Goal: Transaction & Acquisition: Book appointment/travel/reservation

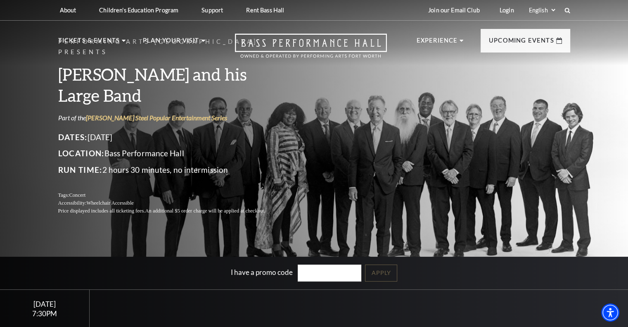
click at [411, 227] on div "Performing Arts Fort Worth Presents Lyle Lovett and his Large Band Part of the …" at bounding box center [314, 186] width 628 height 382
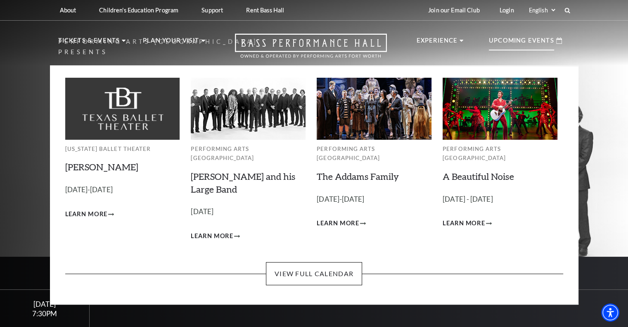
click at [247, 123] on img at bounding box center [248, 109] width 115 height 62
click at [215, 231] on span "Learn More" at bounding box center [212, 236] width 43 height 10
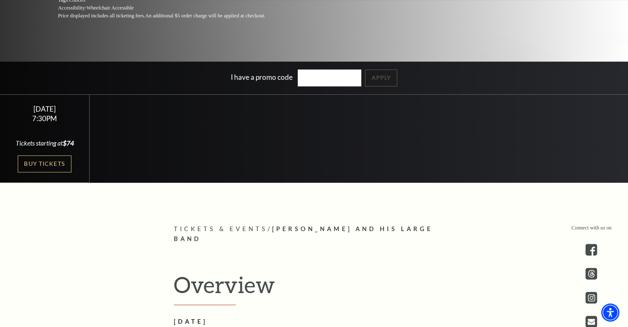
scroll to position [153, 0]
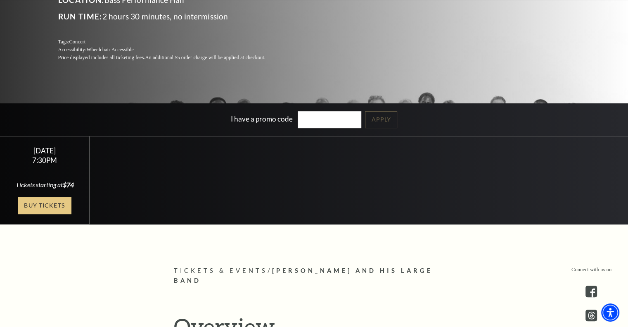
click at [42, 206] on link "Buy Tickets" at bounding box center [45, 205] width 54 height 17
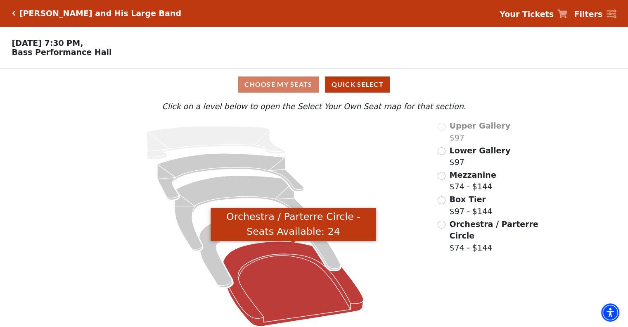
click at [321, 294] on icon "Orchestra / Parterre Circle - Seats Available: 24" at bounding box center [293, 283] width 140 height 85
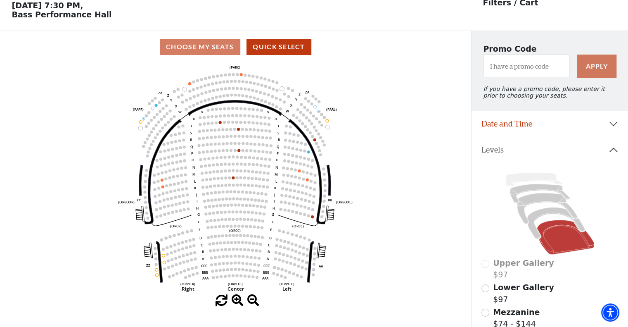
scroll to position [38, 0]
click at [547, 216] on icon at bounding box center [555, 222] width 57 height 31
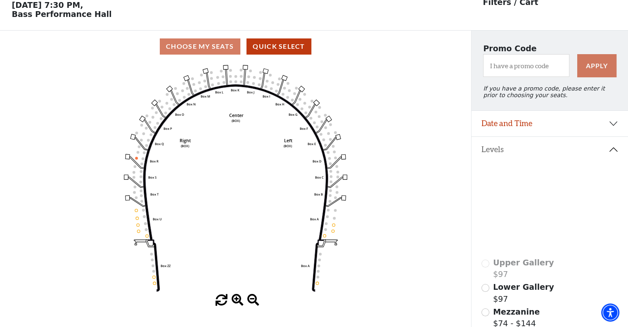
click at [537, 200] on icon at bounding box center [547, 208] width 60 height 31
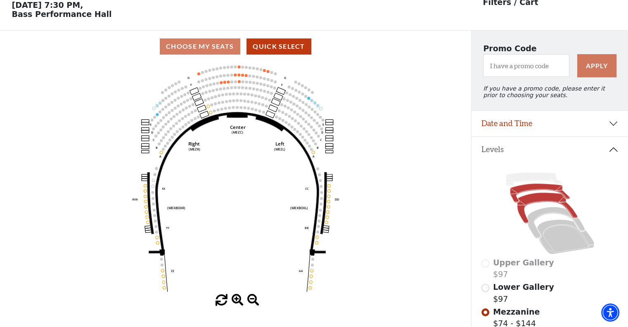
click at [534, 193] on icon at bounding box center [540, 192] width 60 height 19
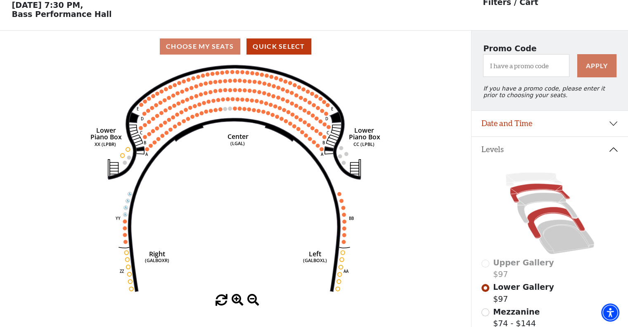
click at [544, 219] on icon at bounding box center [555, 222] width 57 height 31
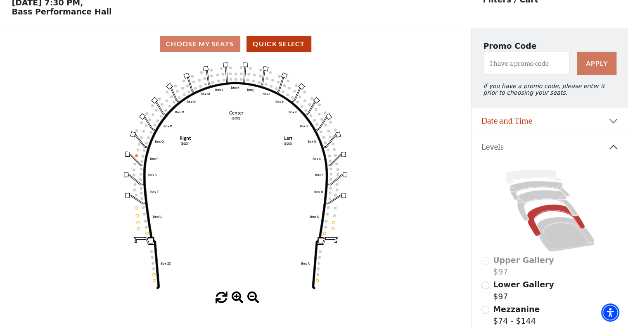
scroll to position [41, 0]
